Goal: Task Accomplishment & Management: Complete application form

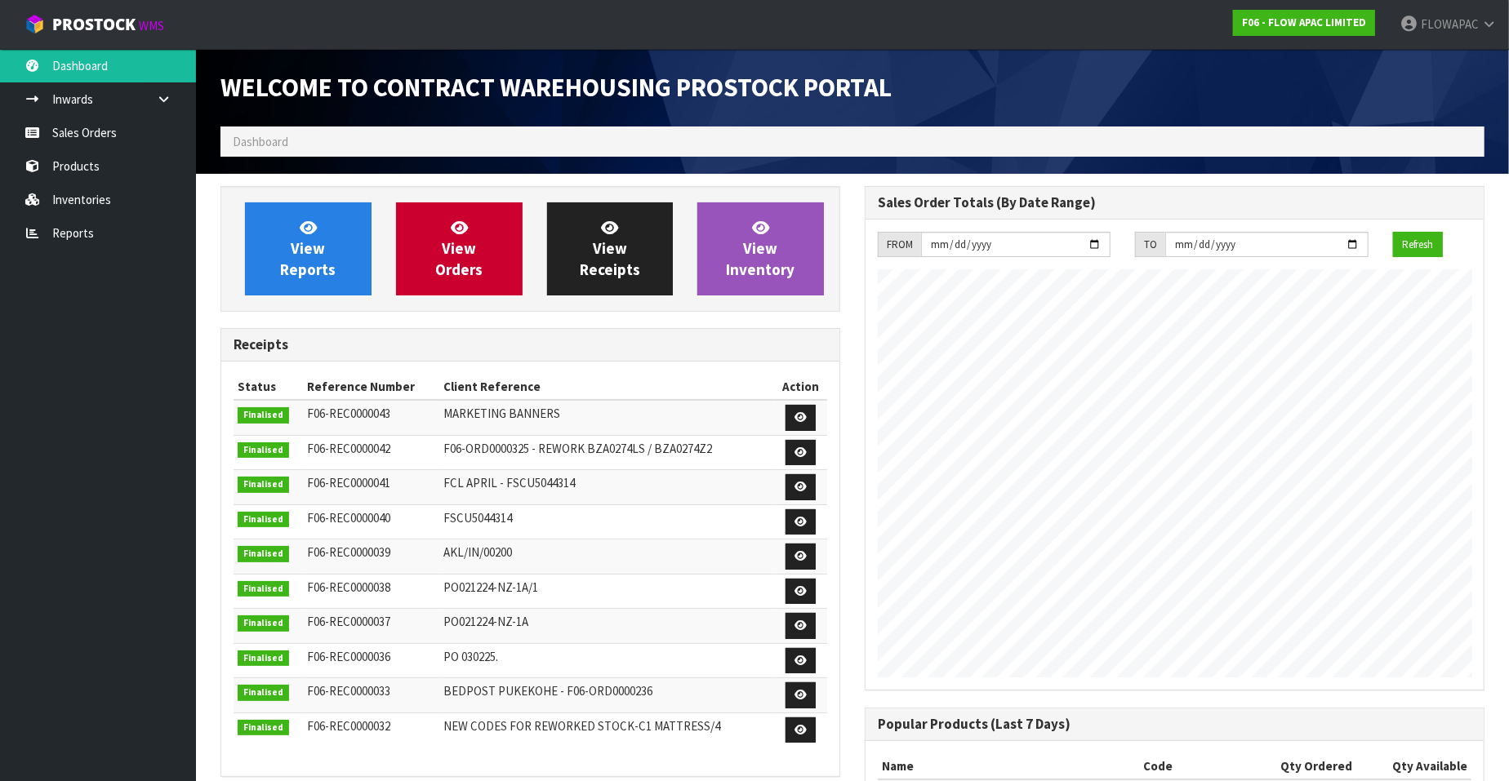
scroll to position [902, 644]
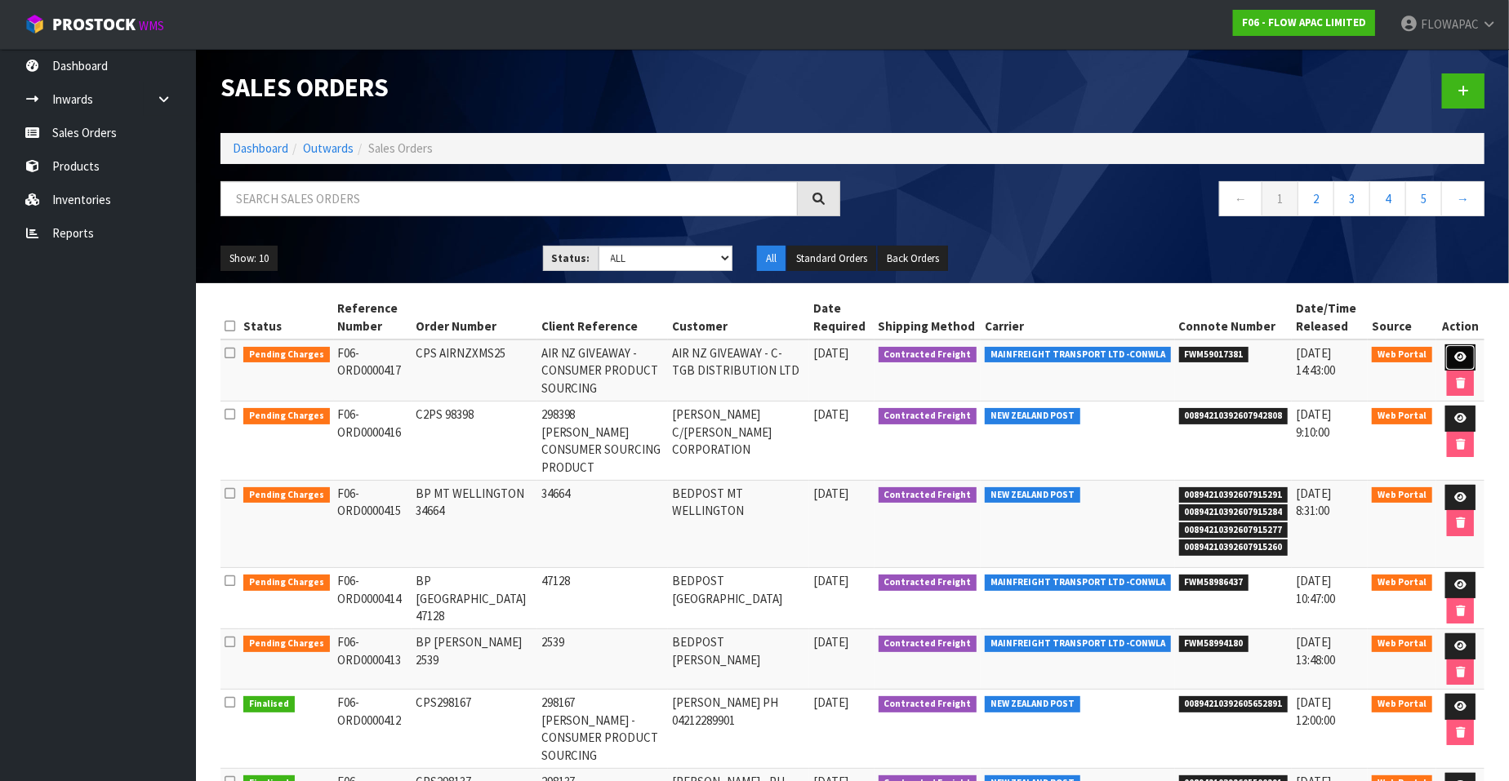
click at [1457, 355] on icon at bounding box center [1460, 357] width 12 height 11
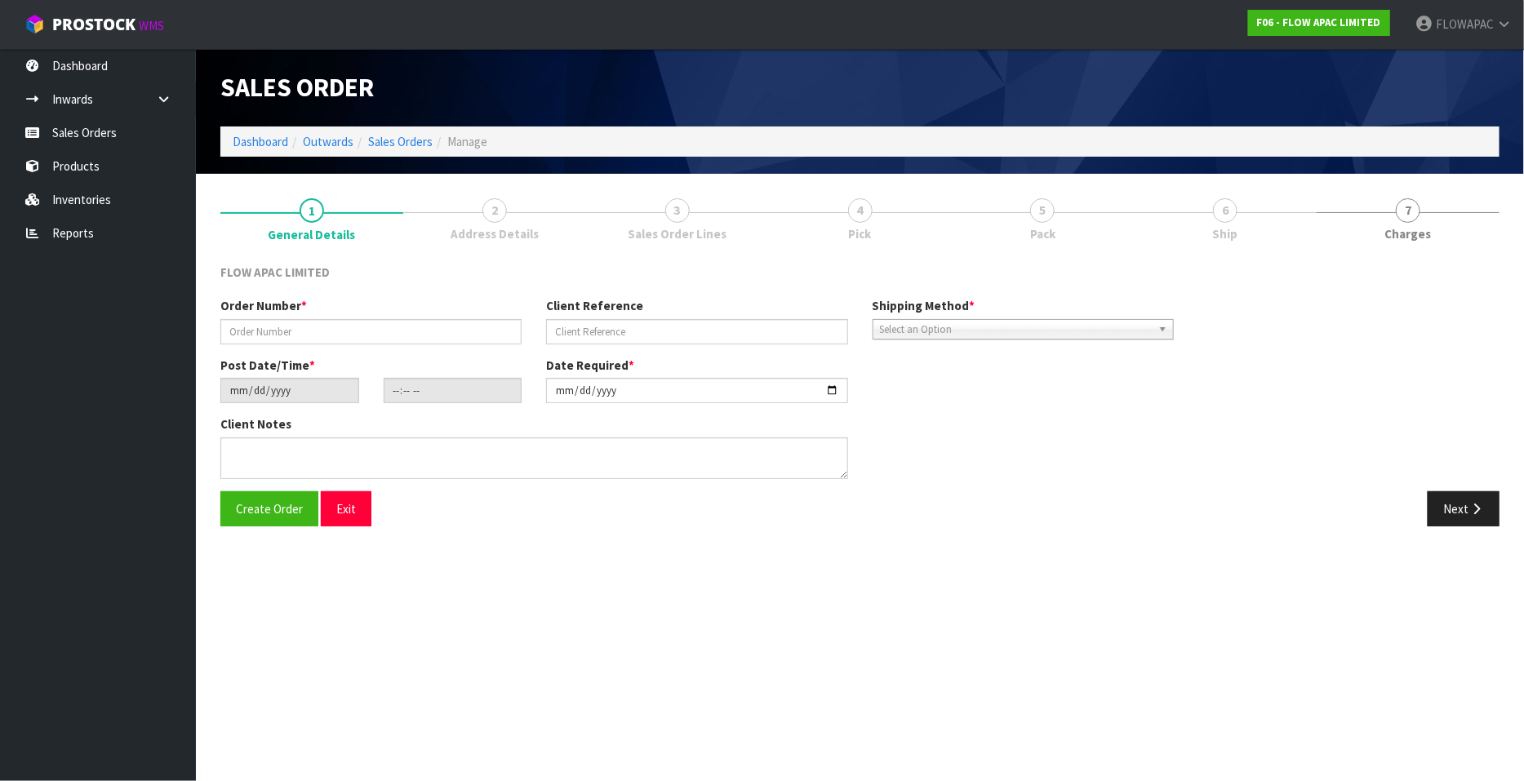
type input "CPS AIRNZXMS25"
type input "AIR NZ GIVEAWAY - CONSUMER PRODUCT SOURCING"
type input "2025-10-08"
type input "22:13:00.000"
type input "2025-10-08"
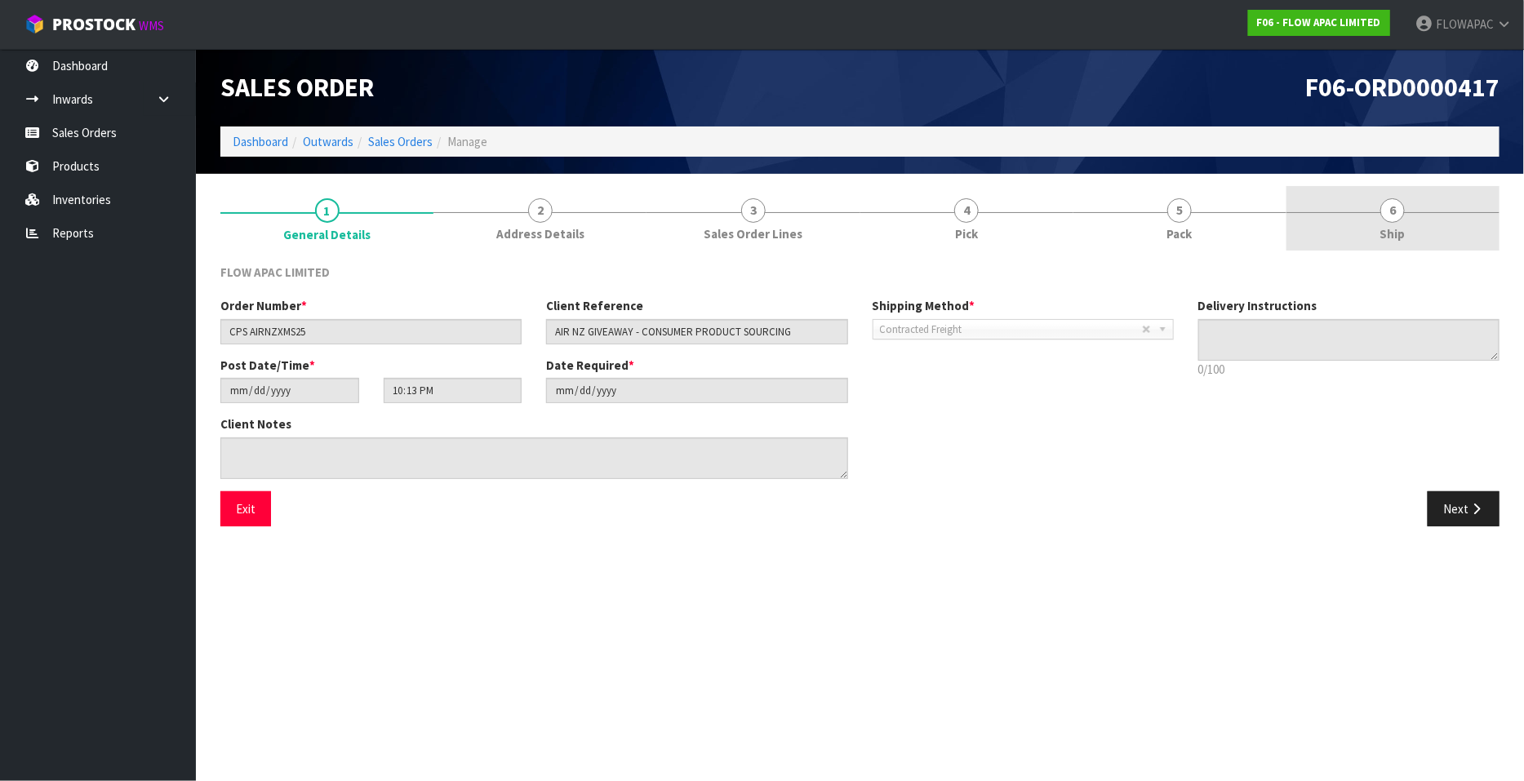
click at [1394, 216] on span "6" at bounding box center [1393, 210] width 24 height 24
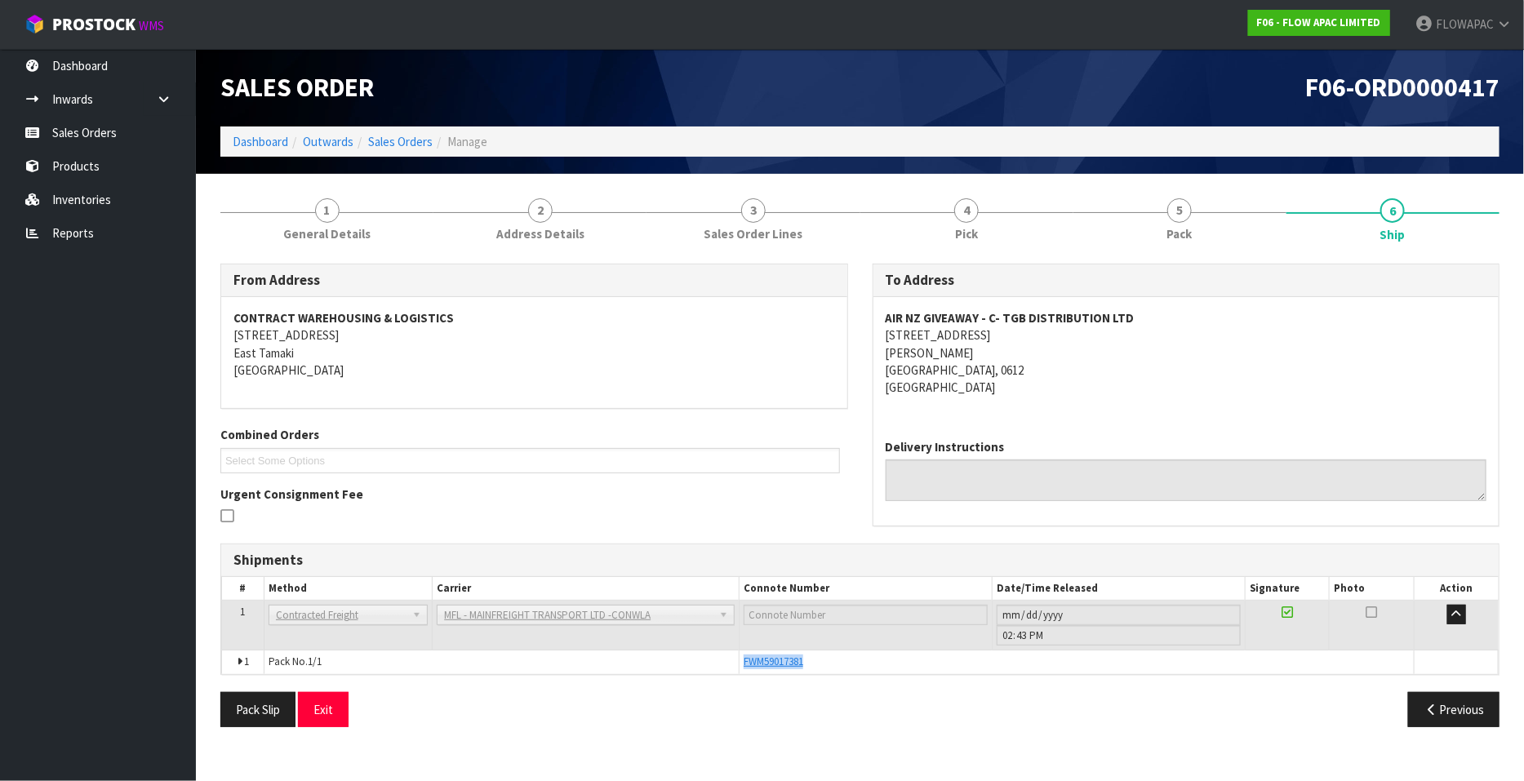
drag, startPoint x: 812, startPoint y: 661, endPoint x: 735, endPoint y: 666, distance: 77.7
click at [735, 666] on tr "1 Pack No. 1/1 FWM59017381 Glass Charge 0.168960 m 3 56.000 kg" at bounding box center [860, 663] width 1277 height 24
copy tr "FWM59017381"
click at [768, 211] on link "3 Sales Order Lines" at bounding box center [753, 218] width 213 height 65
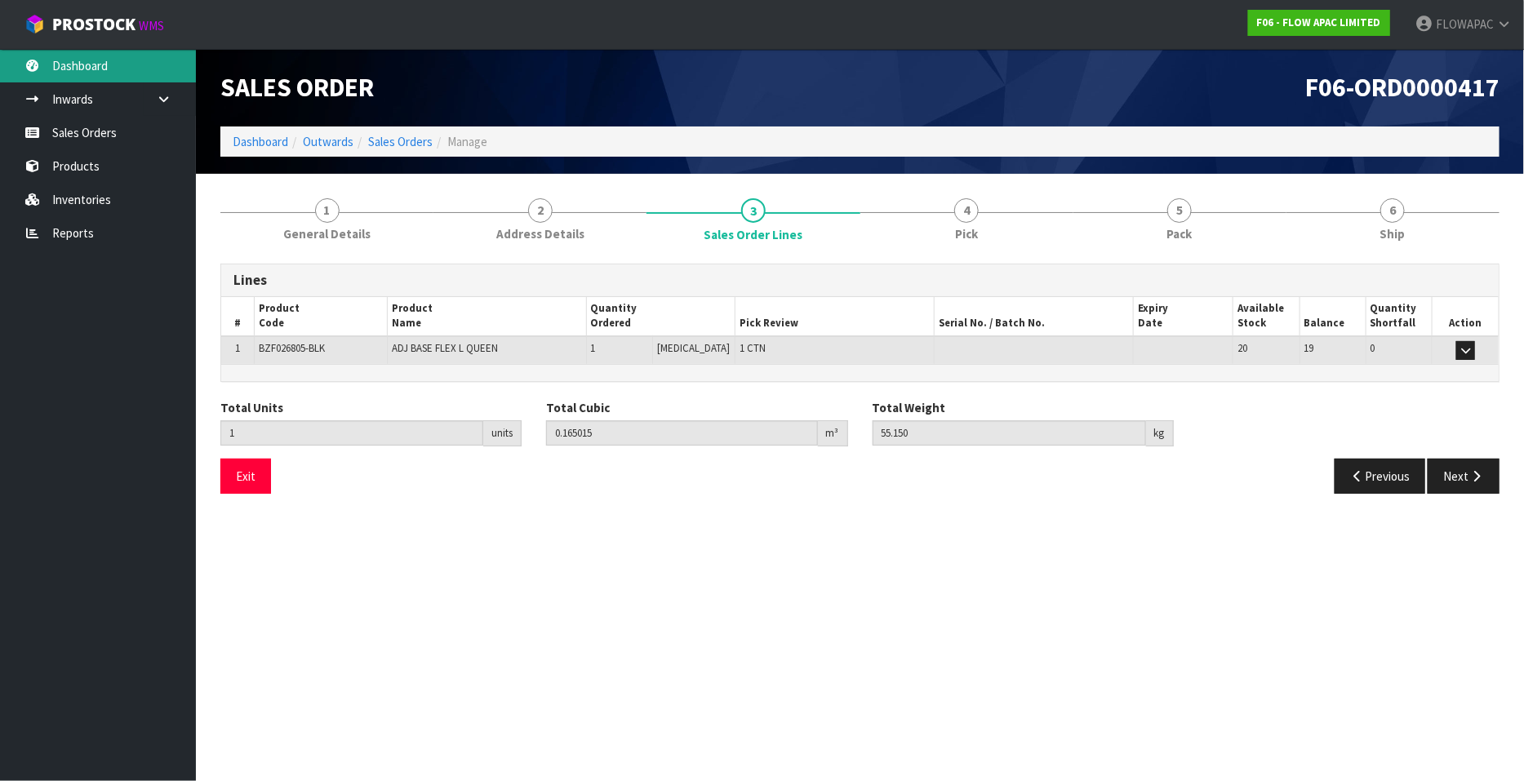
click at [91, 60] on link "Dashboard" at bounding box center [98, 65] width 196 height 33
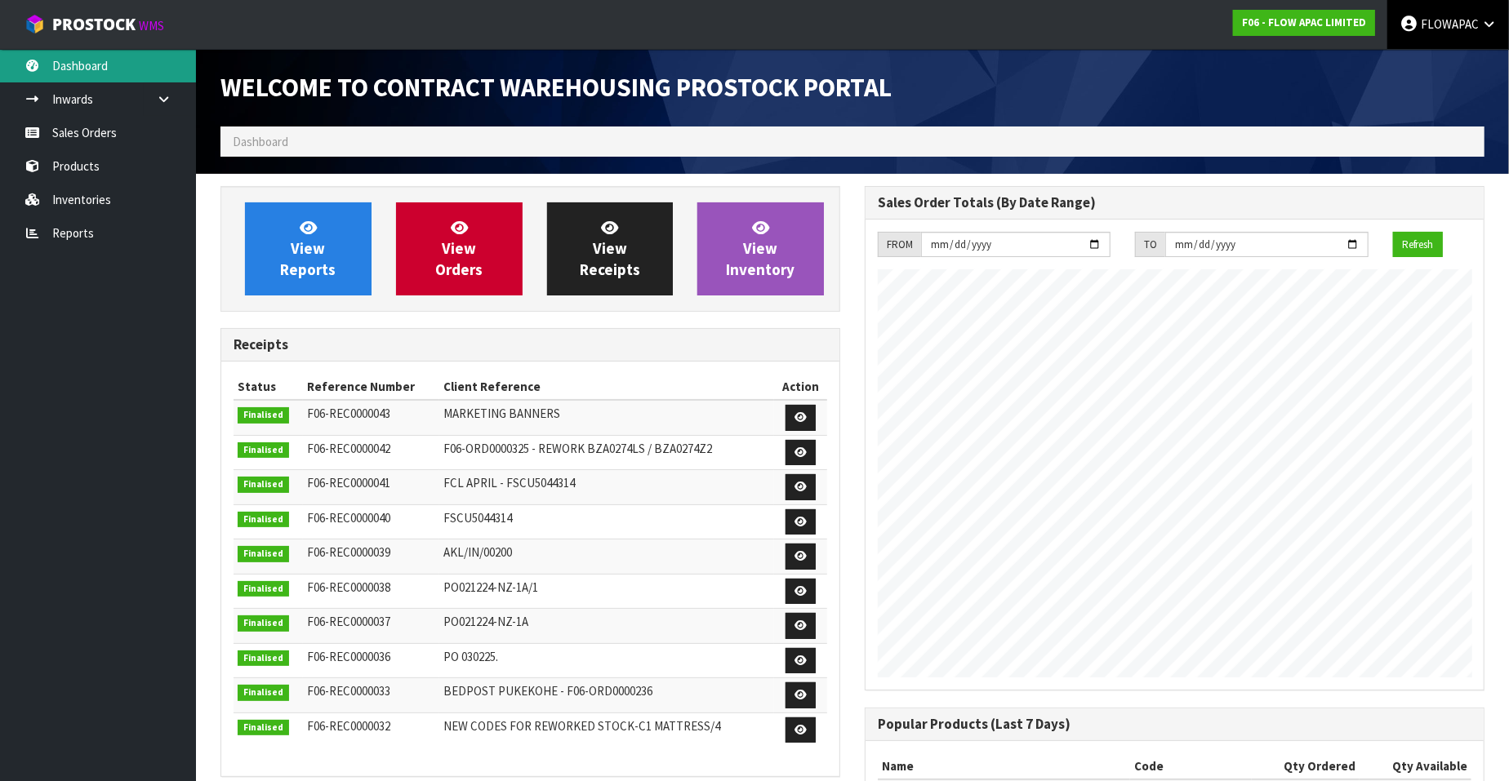
scroll to position [902, 644]
click at [1433, 26] on span "FLOWAPAC" at bounding box center [1450, 24] width 58 height 16
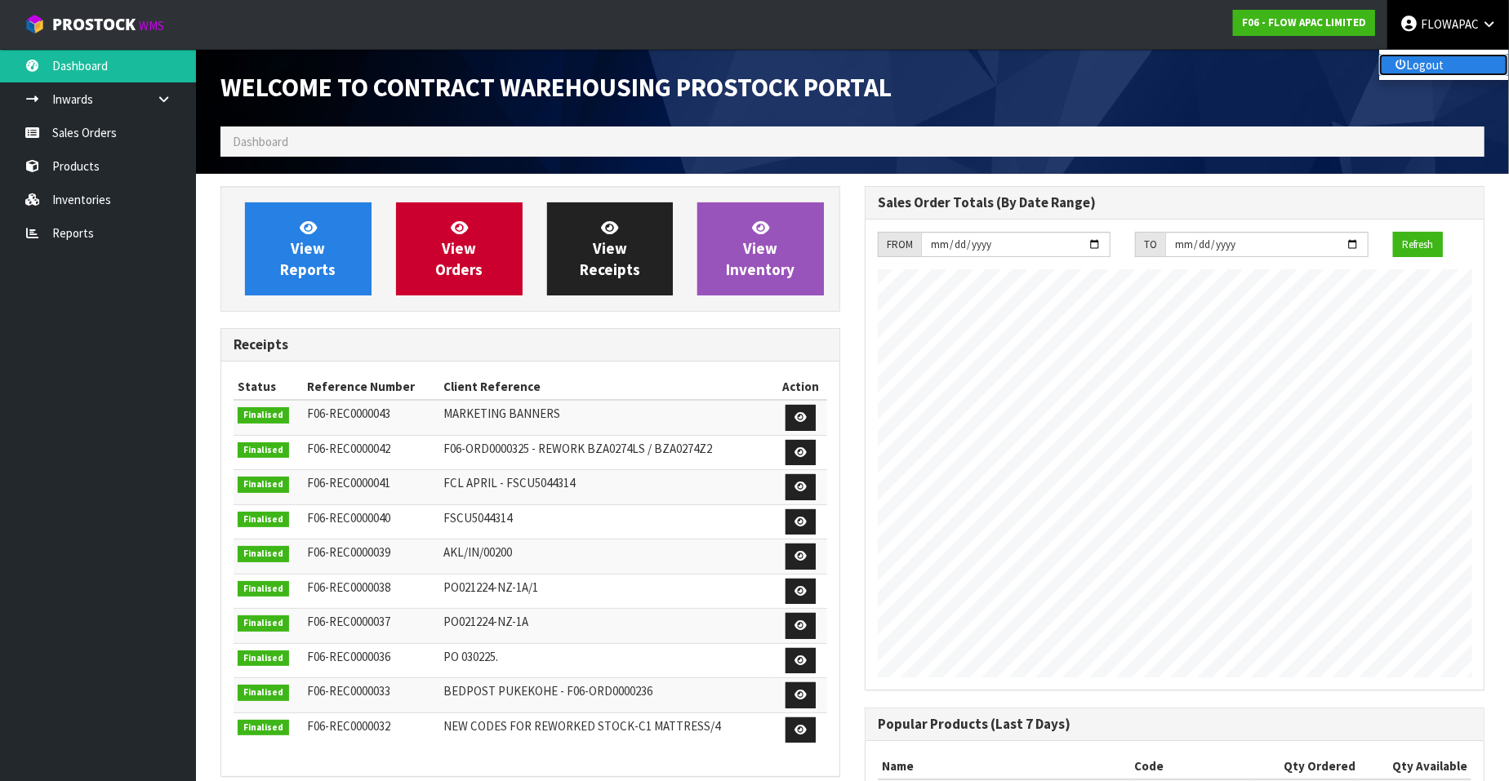
click at [1420, 69] on link "Logout" at bounding box center [1443, 65] width 129 height 22
